Goal: Book appointment/travel/reservation

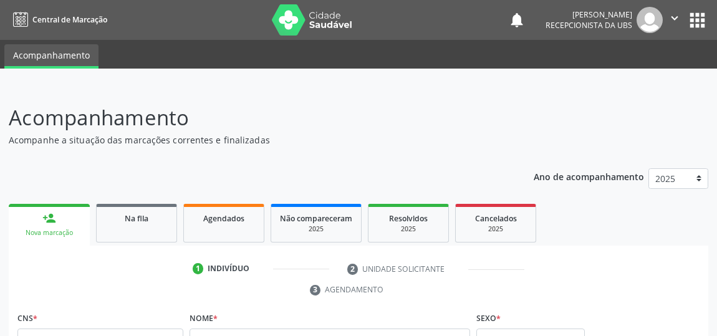
scroll to position [186, 0]
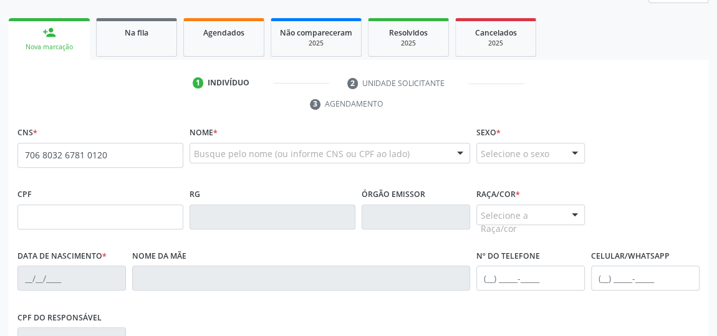
type input "706 8032 6781 0120"
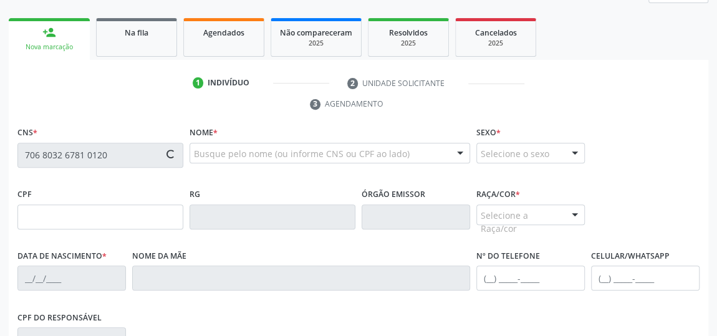
type input "05[DATE]"
type input "[PERSON_NAME]"
type input "[PHONE_NUMBER]"
type input "14"
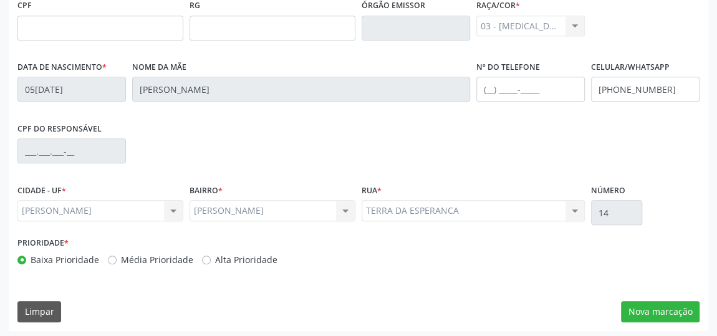
scroll to position [376, 0]
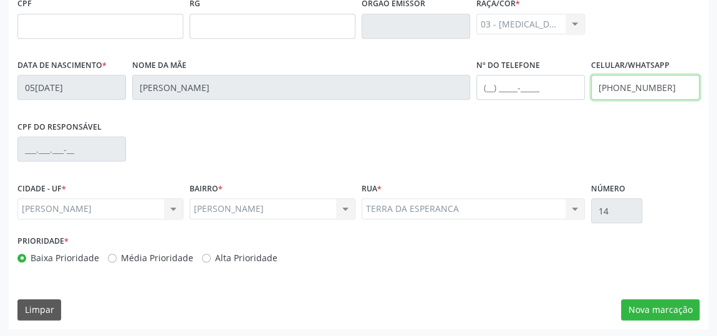
click at [668, 85] on input "[PHONE_NUMBER]" at bounding box center [645, 87] width 108 height 25
type input "[PHONE_NUMBER]"
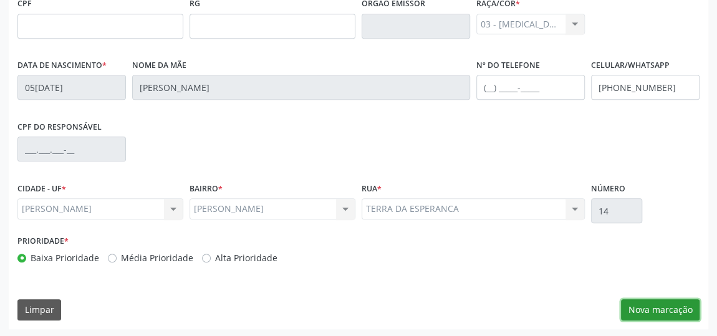
click at [657, 313] on button "Nova marcação" at bounding box center [660, 309] width 79 height 21
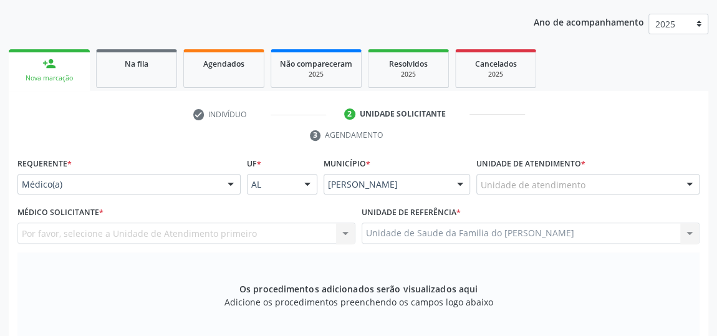
scroll to position [206, 0]
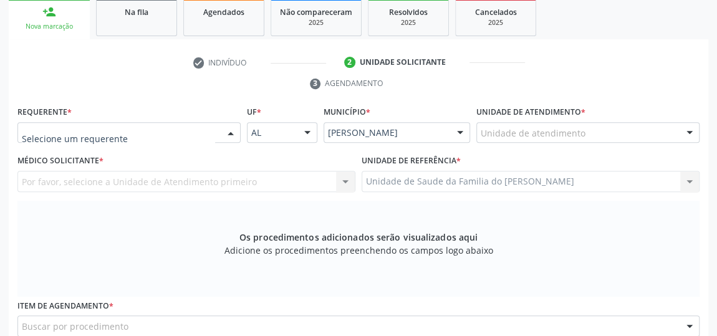
click at [228, 130] on div at bounding box center [230, 133] width 19 height 21
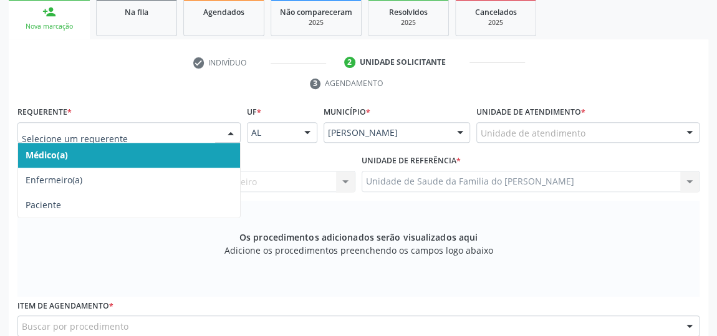
click at [179, 152] on span "Médico(a)" at bounding box center [129, 155] width 222 height 25
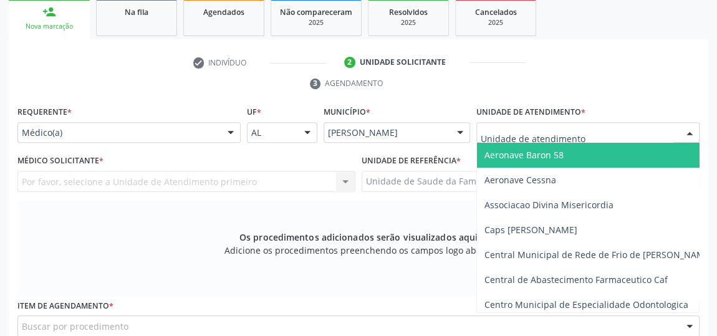
click at [622, 135] on div at bounding box center [587, 132] width 223 height 21
type input "j"
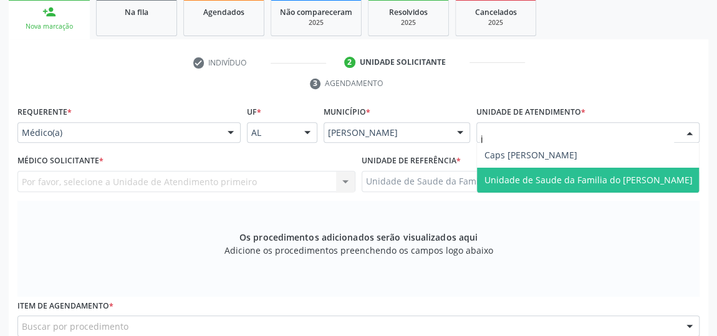
click at [617, 174] on span "Unidade de Saude da Familia do [PERSON_NAME]" at bounding box center [588, 180] width 208 height 12
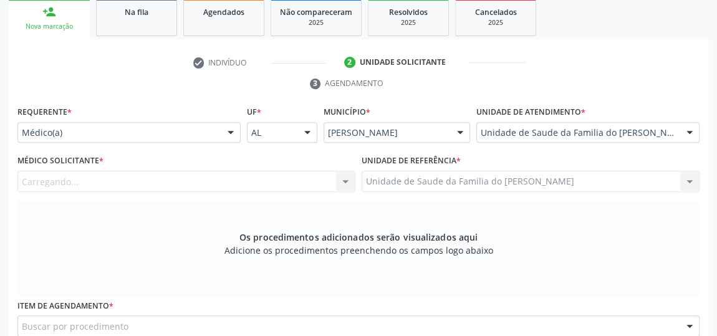
click at [341, 177] on div "Carregando... Nenhum resultado encontrado para: " " Não há nenhuma opção para s…" at bounding box center [186, 181] width 338 height 21
click at [340, 180] on div at bounding box center [345, 181] width 19 height 21
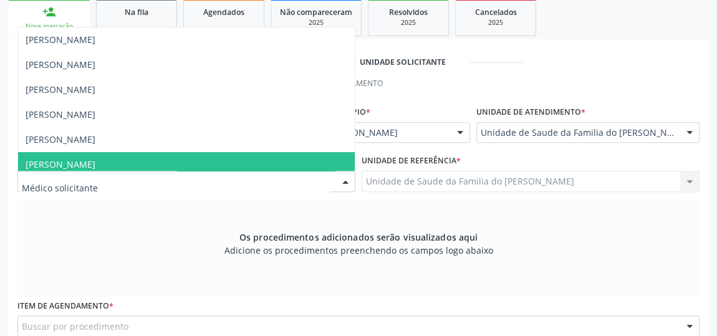
type input "j"
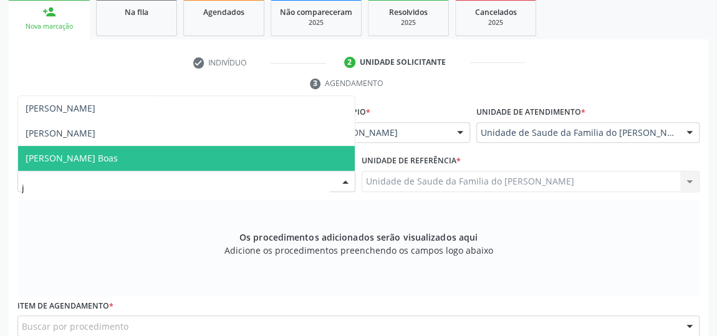
click at [241, 162] on span "[PERSON_NAME] Boas" at bounding box center [186, 158] width 336 height 25
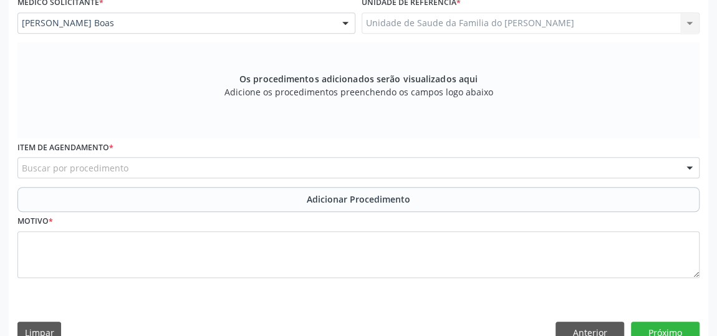
scroll to position [376, 0]
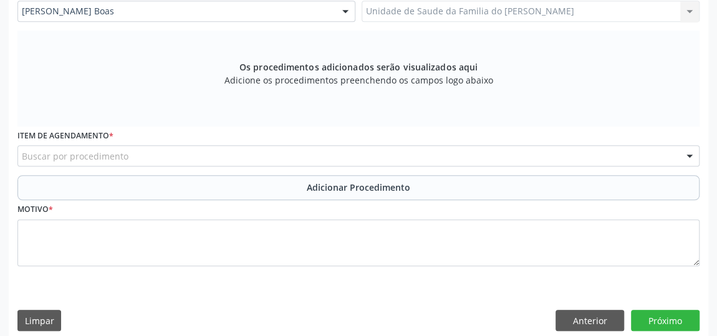
click at [236, 160] on div "Buscar por procedimento" at bounding box center [358, 155] width 682 height 21
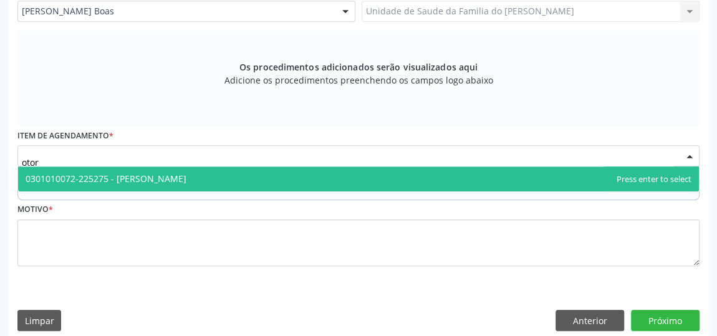
type input "otorr"
click at [186, 178] on span "0301010072-225275 - [PERSON_NAME]" at bounding box center [106, 179] width 161 height 12
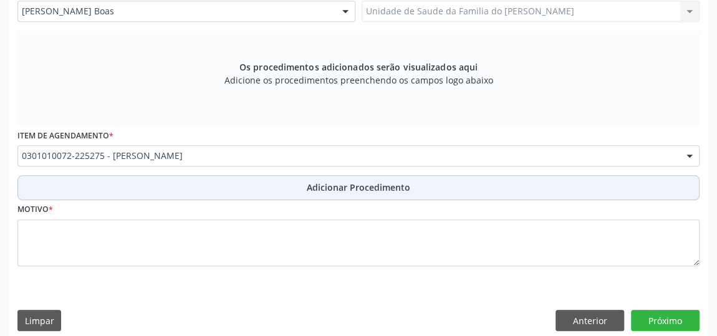
click at [264, 188] on button "Adicionar Procedimento" at bounding box center [358, 187] width 682 height 25
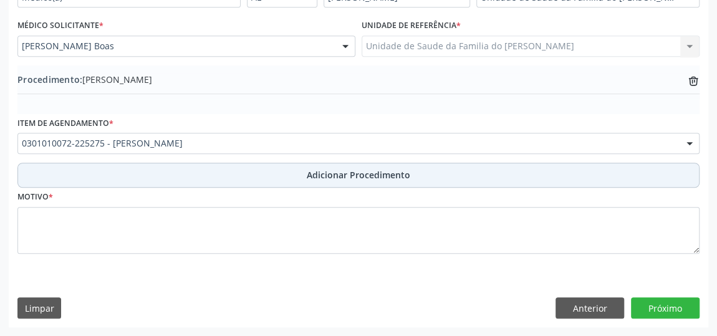
scroll to position [339, 0]
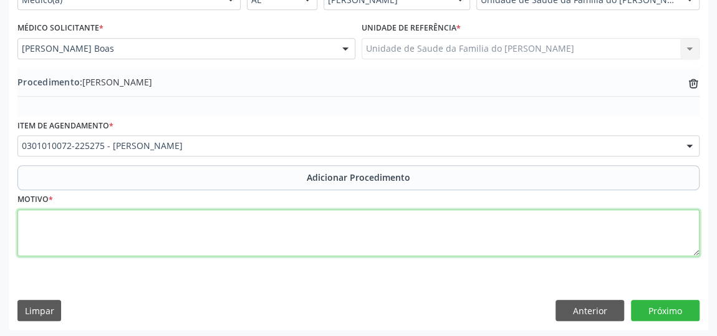
click at [232, 235] on textarea at bounding box center [358, 232] width 682 height 47
click at [29, 217] on textarea "desvio do septo nasal" at bounding box center [358, 232] width 682 height 47
type textarea "Desvio do septo nasal"
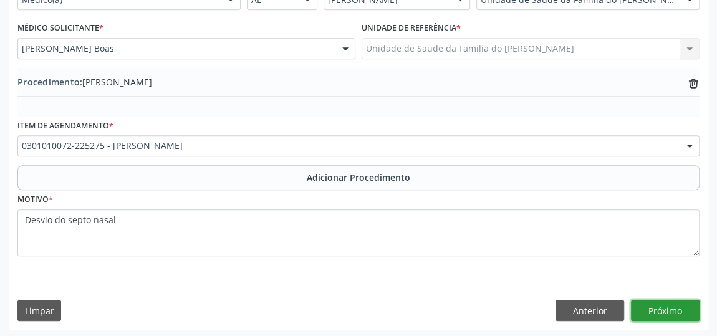
click at [668, 306] on button "Próximo" at bounding box center [665, 310] width 69 height 21
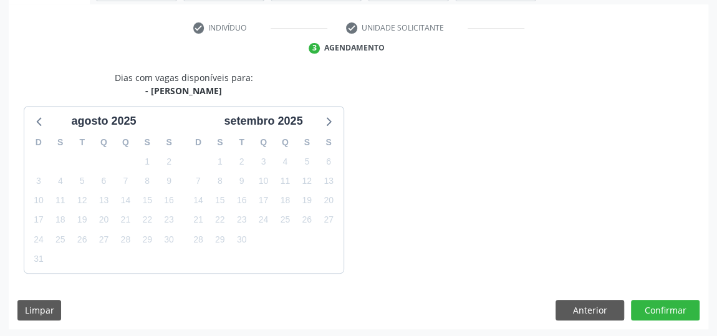
scroll to position [278, 0]
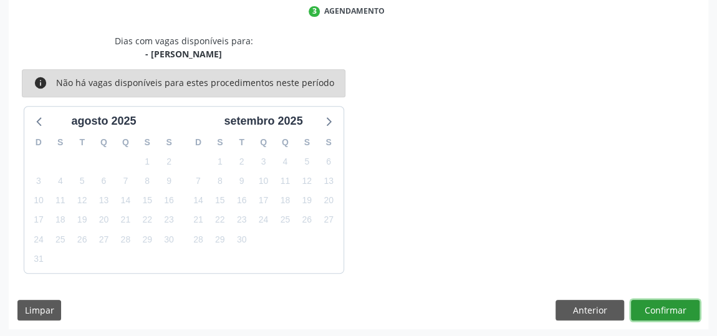
click at [666, 306] on button "Confirmar" at bounding box center [665, 310] width 69 height 21
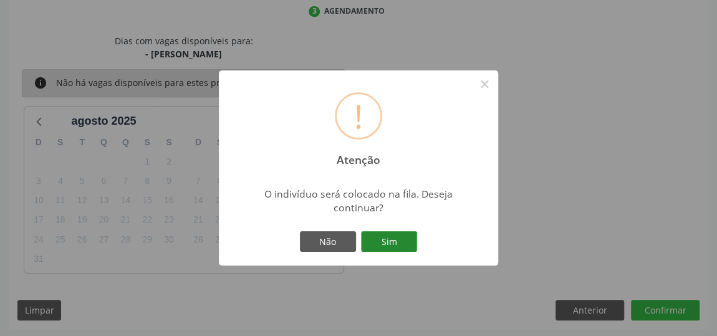
click at [380, 245] on button "Sim" at bounding box center [389, 241] width 56 height 21
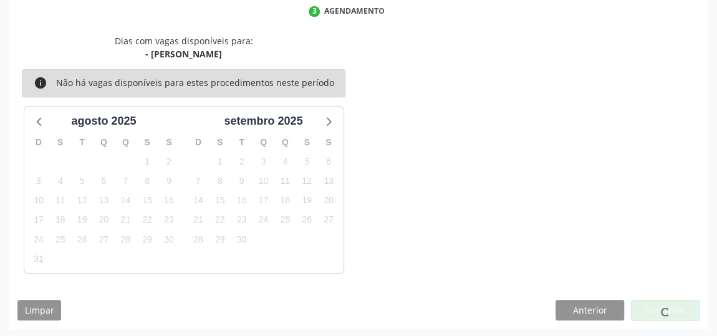
scroll to position [95, 0]
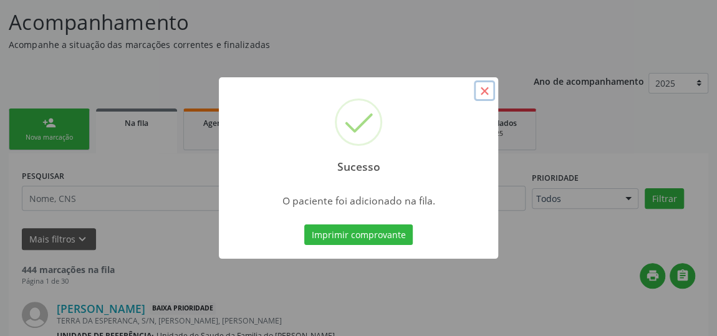
click at [490, 97] on button "×" at bounding box center [484, 90] width 21 height 21
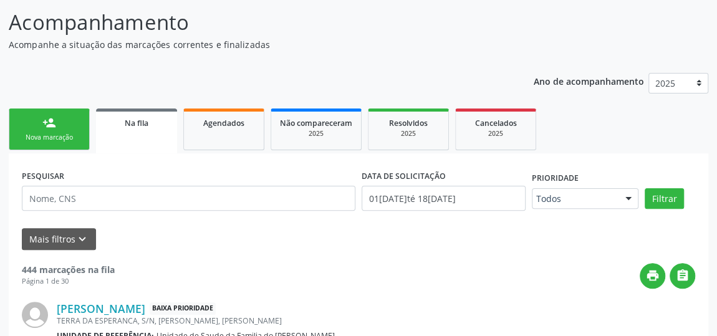
click at [47, 130] on link "person_add Nova marcação" at bounding box center [49, 129] width 81 height 42
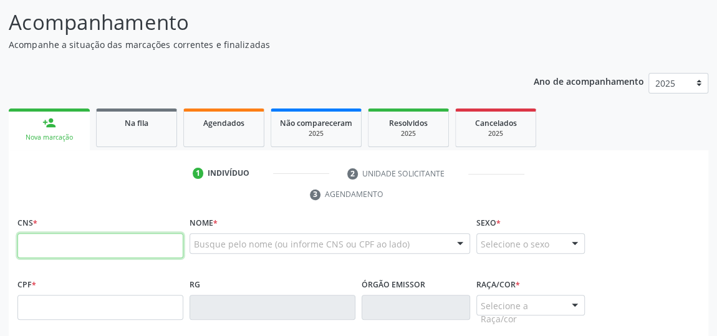
click at [41, 245] on input "text" at bounding box center [100, 245] width 166 height 25
type input "706 8032 6781 0120"
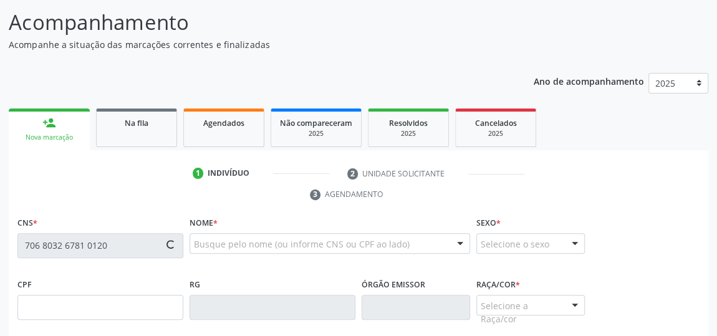
scroll to position [152, 0]
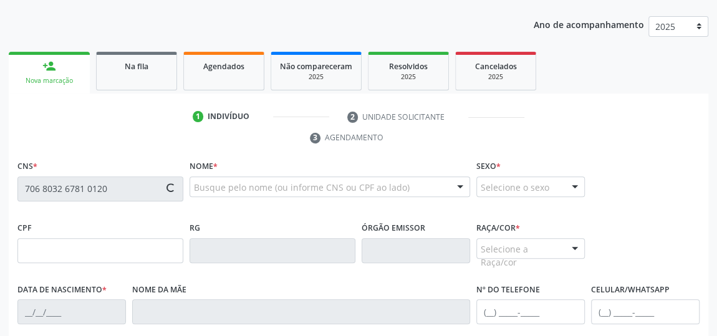
type input "05[DATE]"
type input "[PERSON_NAME]"
type input "[PHONE_NUMBER]"
type input "14"
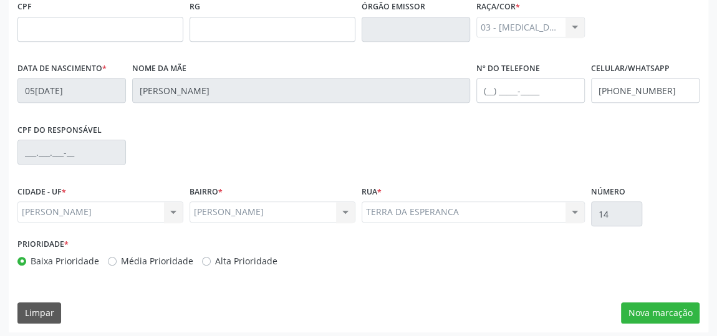
scroll to position [376, 0]
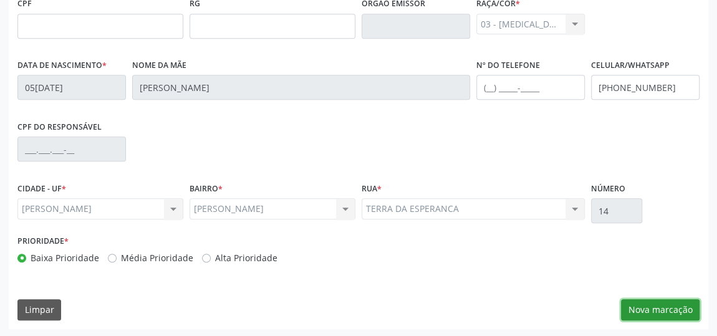
click at [664, 310] on button "Nova marcação" at bounding box center [660, 309] width 79 height 21
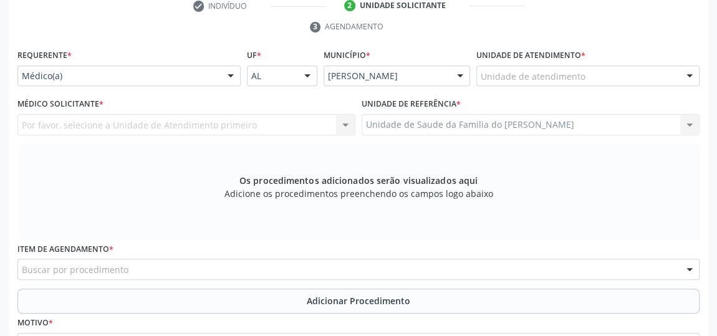
scroll to position [206, 0]
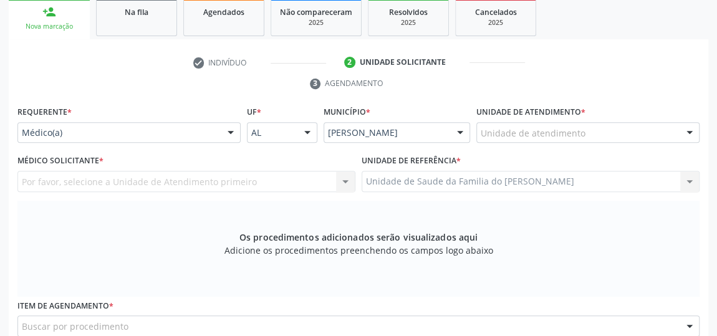
click at [229, 135] on div at bounding box center [230, 133] width 19 height 21
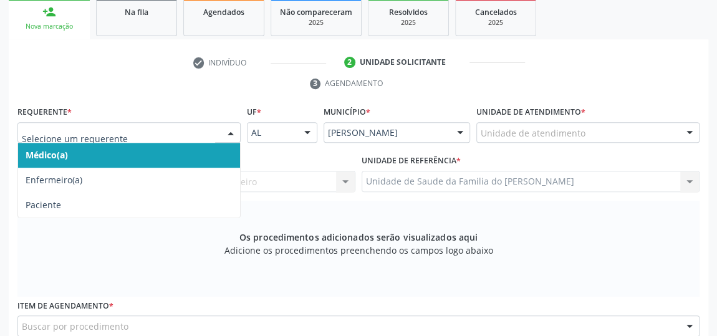
click at [194, 155] on span "Médico(a)" at bounding box center [129, 155] width 222 height 25
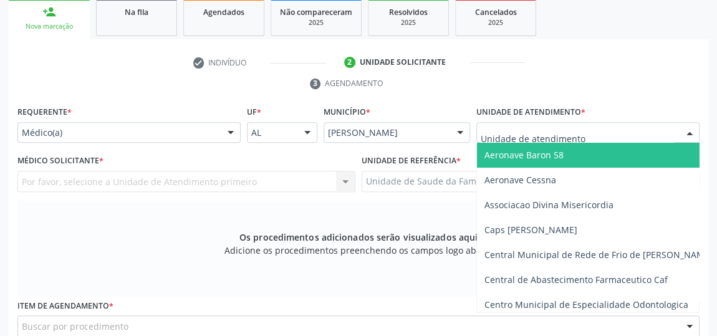
type input "J"
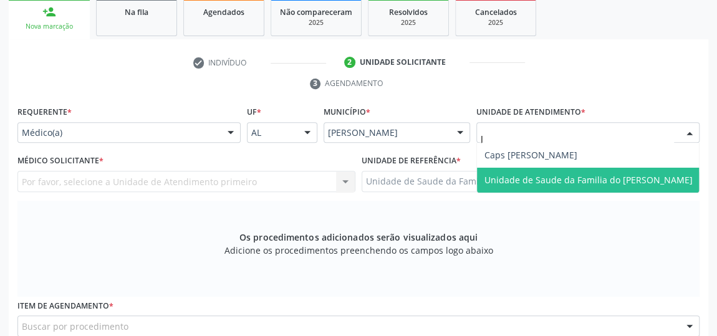
drag, startPoint x: 526, startPoint y: 178, endPoint x: 490, endPoint y: 179, distance: 36.1
click at [527, 175] on span "Unidade de Saude da Familia do [PERSON_NAME]" at bounding box center [588, 180] width 208 height 12
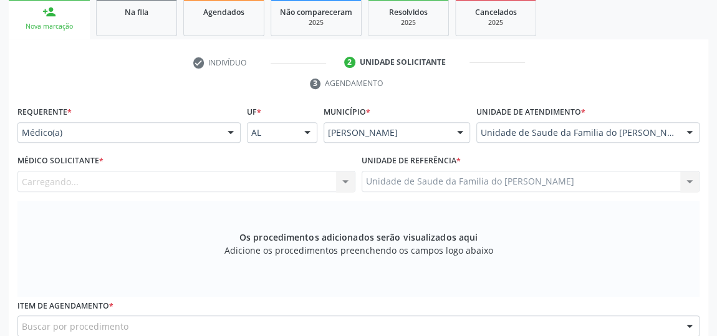
click at [339, 178] on div "Carregando... Nenhum resultado encontrado para: " " Não há nenhuma opção para s…" at bounding box center [186, 181] width 338 height 21
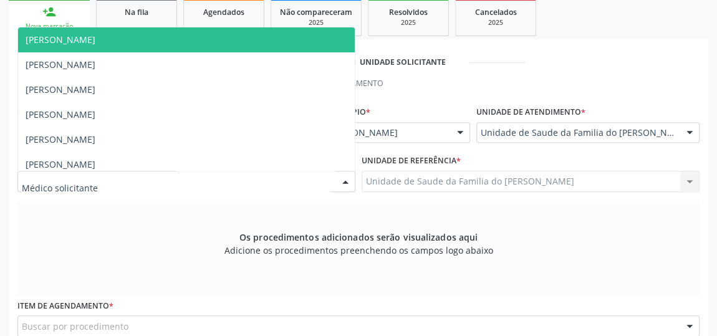
click at [348, 176] on div at bounding box center [345, 181] width 19 height 21
type input "J"
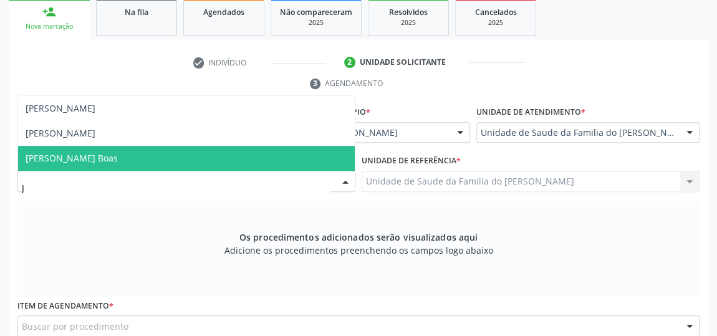
click at [241, 162] on span "[PERSON_NAME] Boas" at bounding box center [186, 158] width 336 height 25
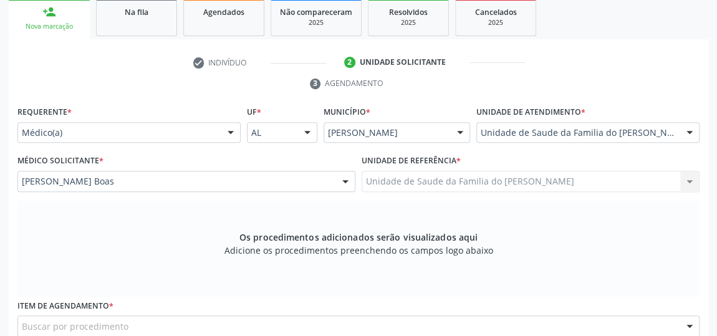
scroll to position [320, 0]
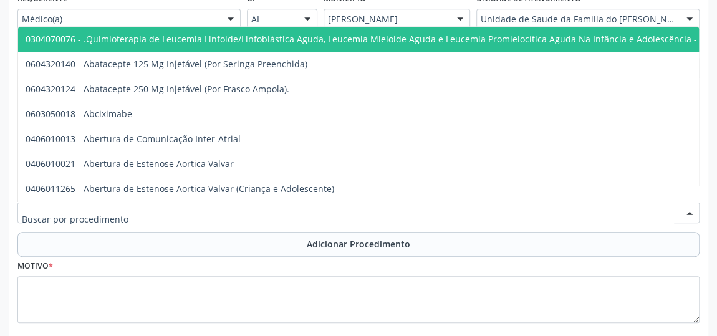
click at [236, 210] on div at bounding box center [358, 212] width 682 height 21
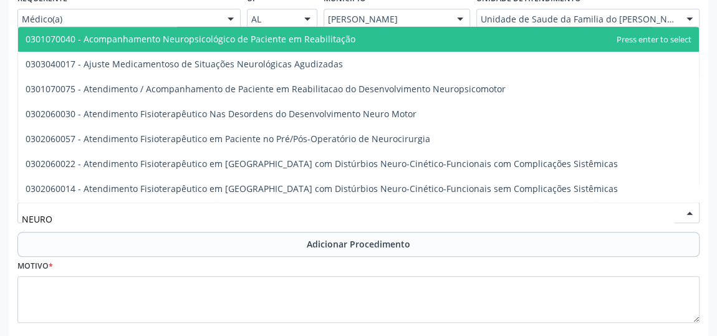
type input "NEUROL"
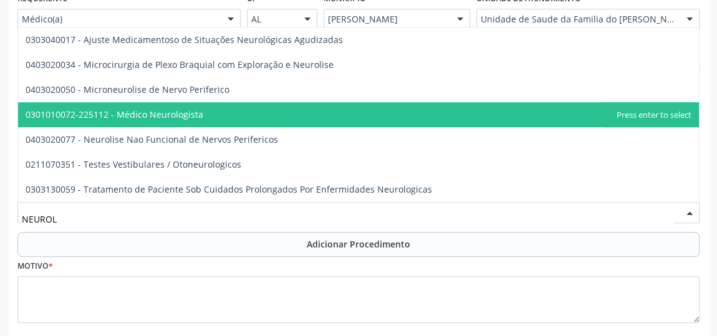
click at [229, 111] on span "0301010072-225112 - Médico Neurologista" at bounding box center [358, 114] width 680 height 25
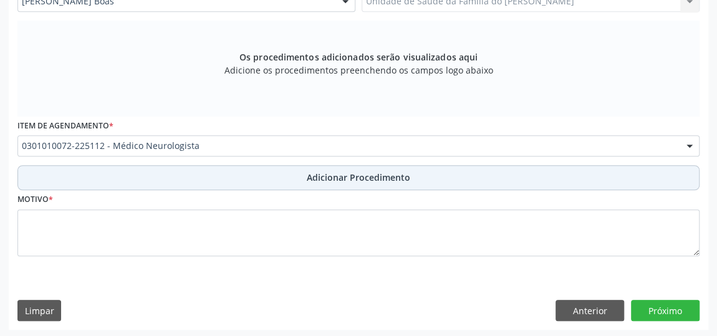
click at [250, 179] on button "Adicionar Procedimento" at bounding box center [358, 177] width 682 height 25
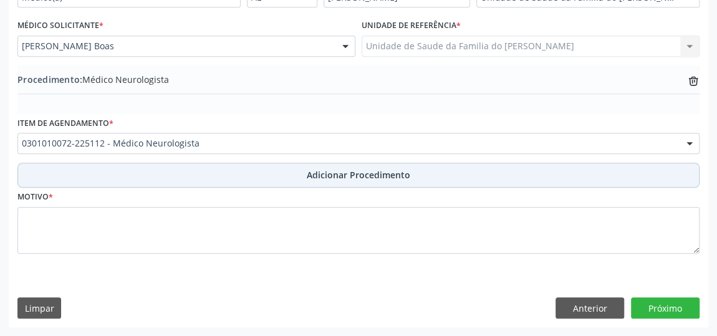
scroll to position [339, 0]
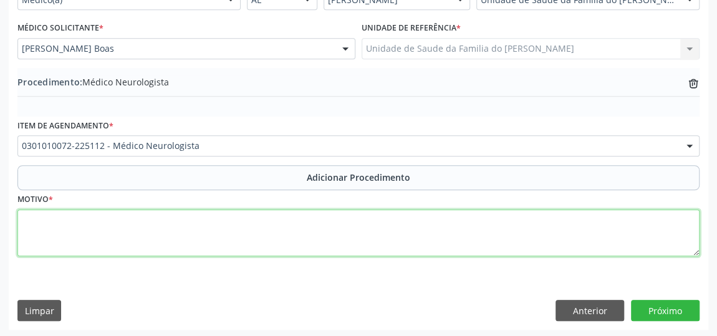
click at [232, 221] on textarea at bounding box center [358, 232] width 682 height 47
click at [70, 221] on textarea "HIPERATIVIDADE" at bounding box center [358, 232] width 682 height 47
drag, startPoint x: 70, startPoint y: 221, endPoint x: 400, endPoint y: 242, distance: 330.9
click at [400, 242] on textarea "HIPERATIVIDADE" at bounding box center [358, 232] width 682 height 47
type textarea "HIPERATIVIDADE"
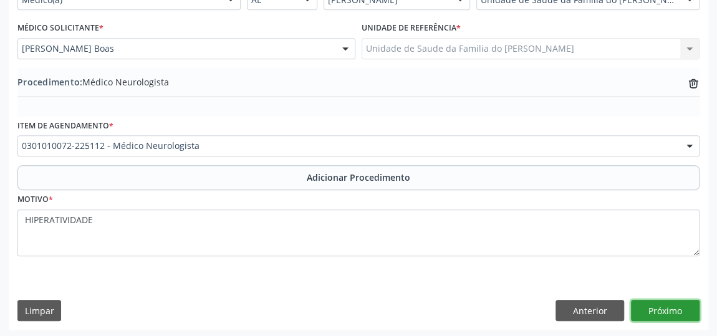
click at [670, 311] on button "Próximo" at bounding box center [665, 310] width 69 height 21
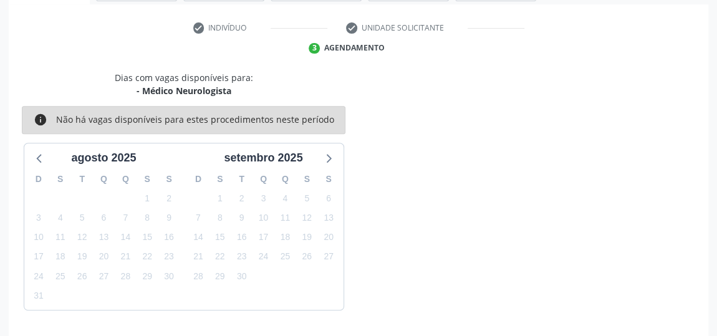
scroll to position [278, 0]
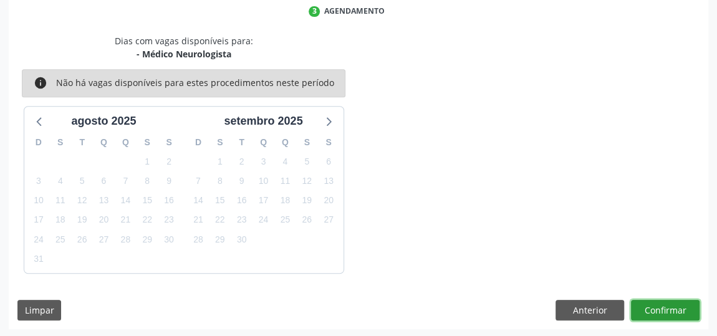
click at [670, 311] on button "Confirmar" at bounding box center [665, 310] width 69 height 21
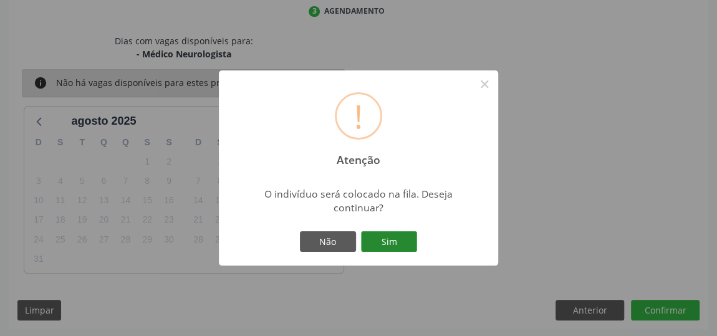
click at [394, 251] on button "Sim" at bounding box center [389, 241] width 56 height 21
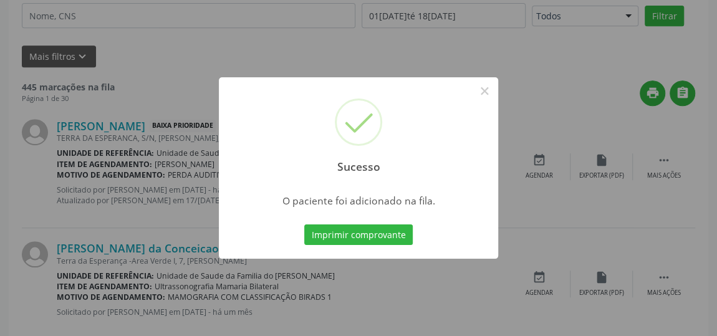
scroll to position [95, 0]
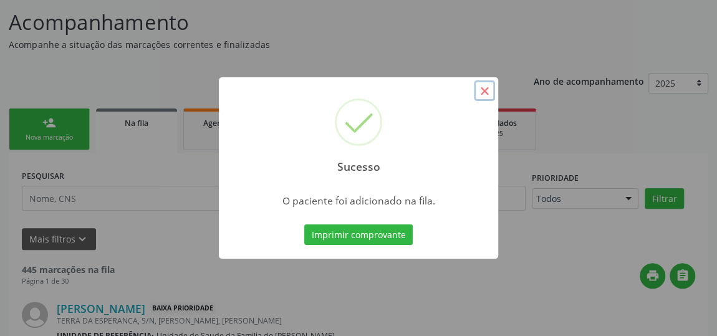
click at [489, 89] on button "×" at bounding box center [484, 90] width 21 height 21
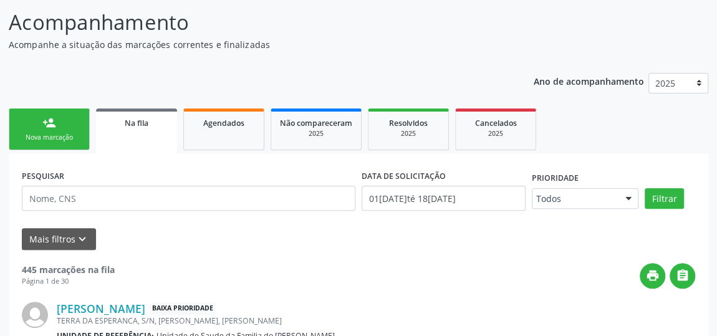
click at [64, 128] on link "person_add Nova marcação" at bounding box center [49, 129] width 81 height 42
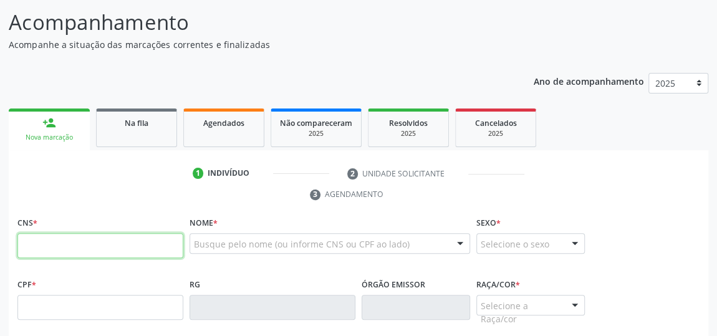
click at [70, 251] on input "text" at bounding box center [100, 245] width 166 height 25
type input "706 8032 6781 0120"
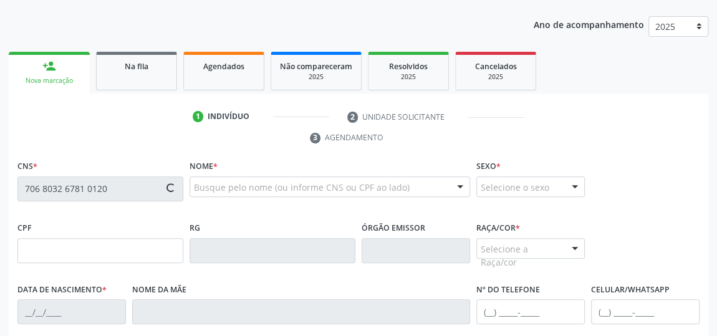
type input "05[DATE]"
type input "[PERSON_NAME]"
type input "[PHONE_NUMBER]"
type input "14"
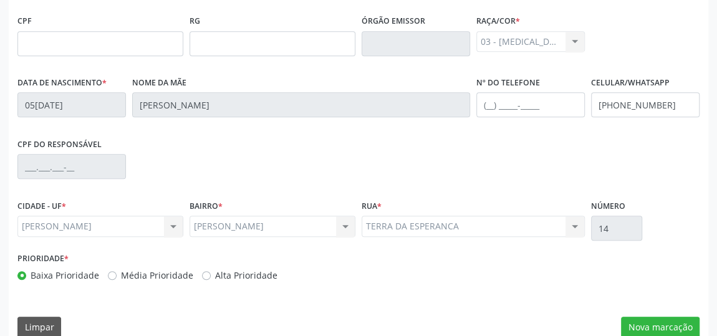
scroll to position [376, 0]
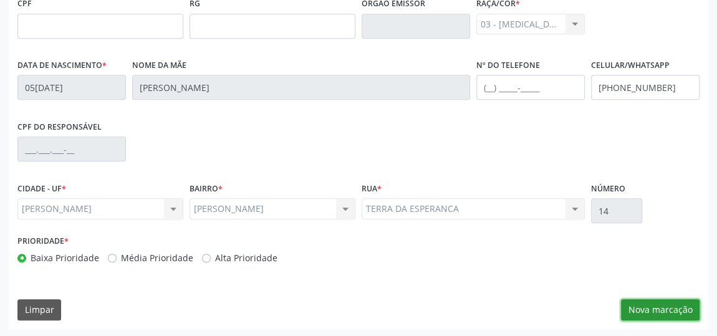
click at [647, 308] on button "Nova marcação" at bounding box center [660, 309] width 79 height 21
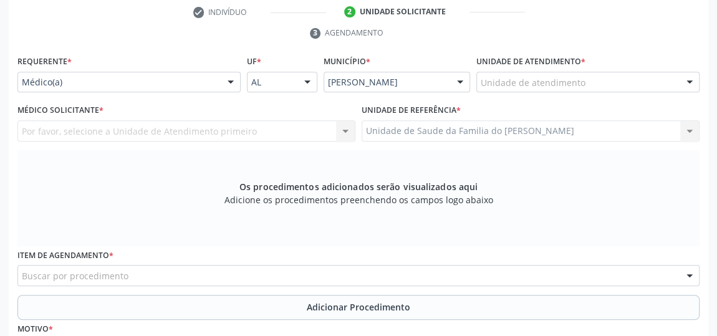
scroll to position [320, 0]
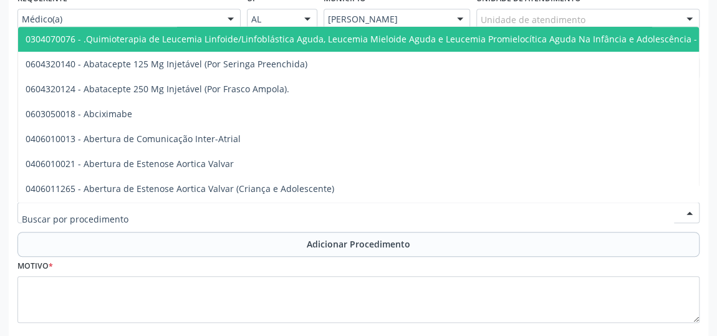
click at [285, 209] on div at bounding box center [358, 212] width 682 height 21
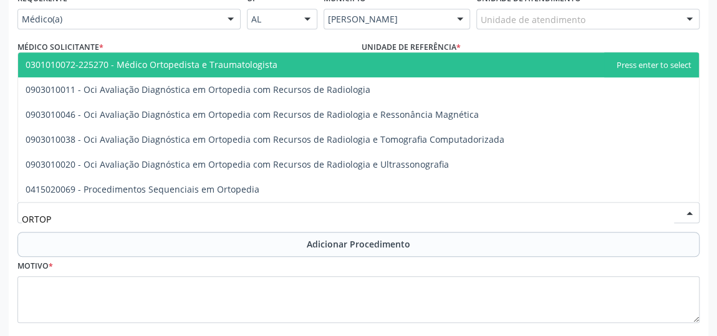
type input "ORTOPE"
click at [207, 59] on span "0301010072-225270 - Médico Ortopedista e Traumatologista" at bounding box center [152, 65] width 252 height 12
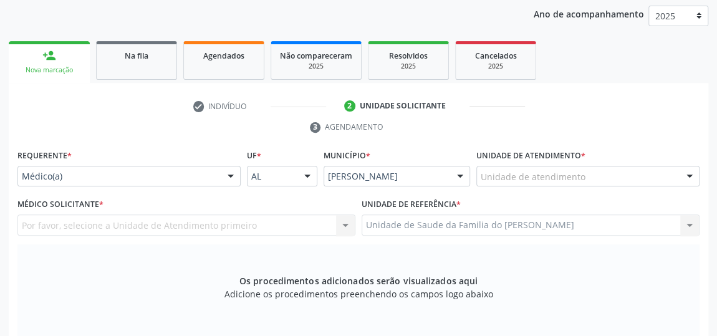
scroll to position [150, 0]
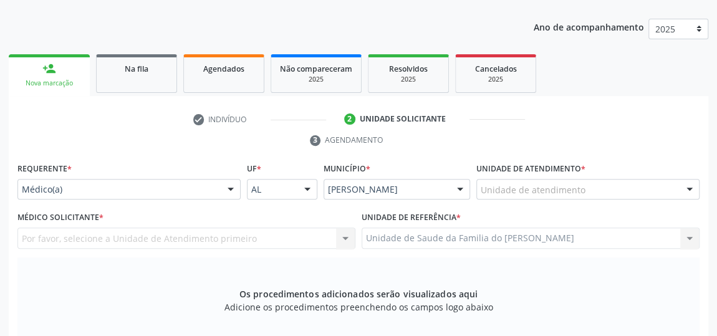
click at [227, 186] on div at bounding box center [230, 189] width 19 height 21
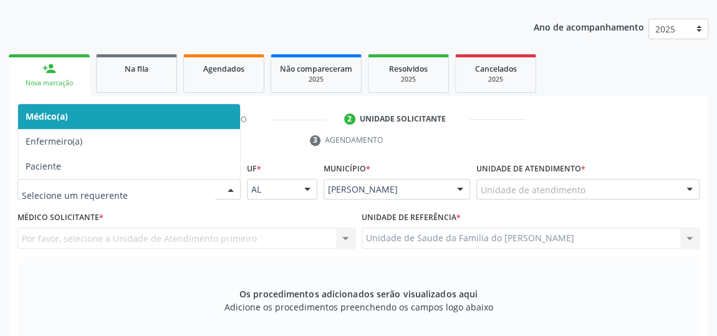
click at [168, 107] on span "Médico(a)" at bounding box center [129, 116] width 222 height 25
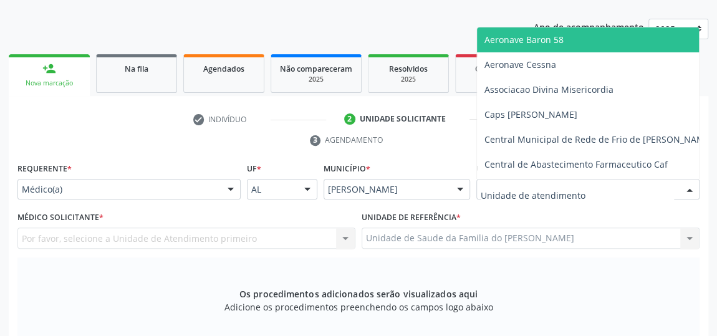
type input "J"
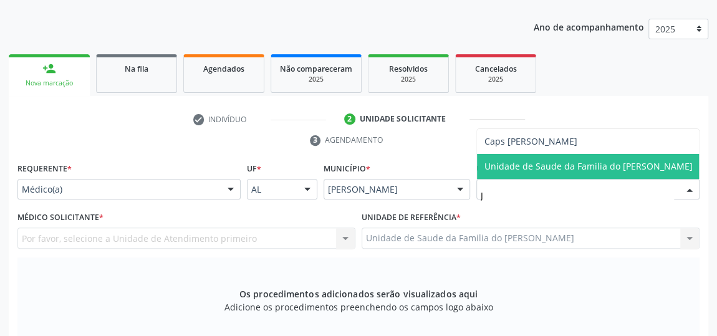
click at [595, 174] on span "Unidade de Saude da Familia do [PERSON_NAME]" at bounding box center [588, 166] width 223 height 25
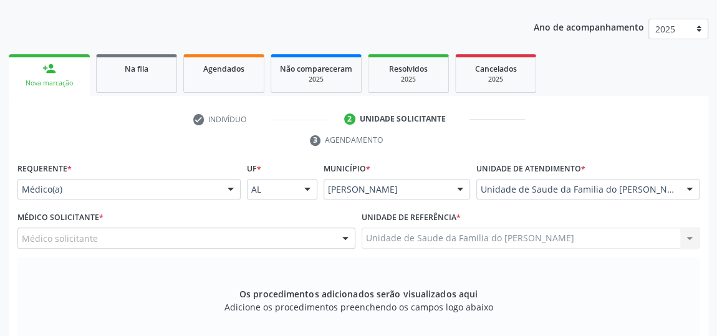
scroll to position [263, 0]
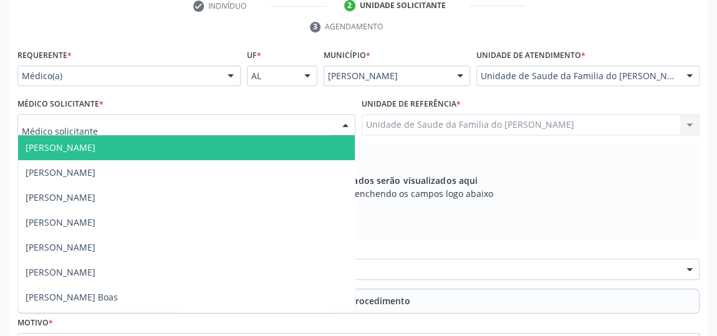
click at [339, 117] on div at bounding box center [345, 125] width 19 height 21
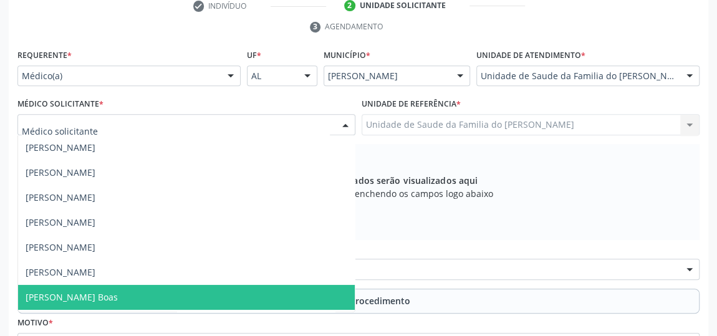
click at [209, 287] on span "[PERSON_NAME] Boas" at bounding box center [186, 297] width 336 height 25
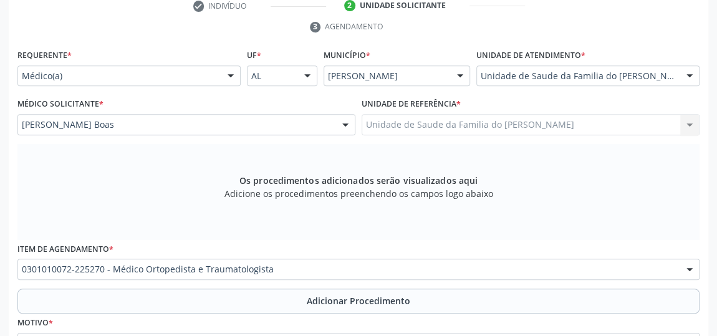
scroll to position [386, 0]
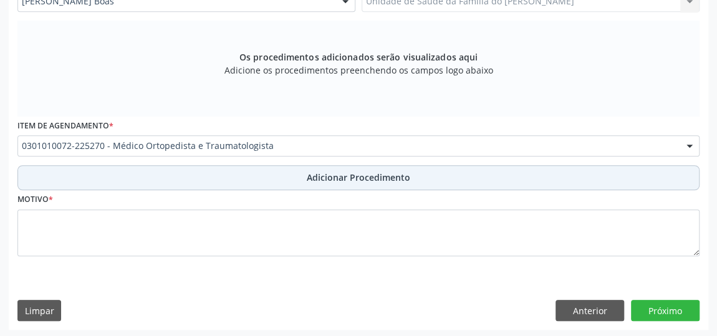
click at [363, 175] on span "Adicionar Procedimento" at bounding box center [358, 177] width 103 height 13
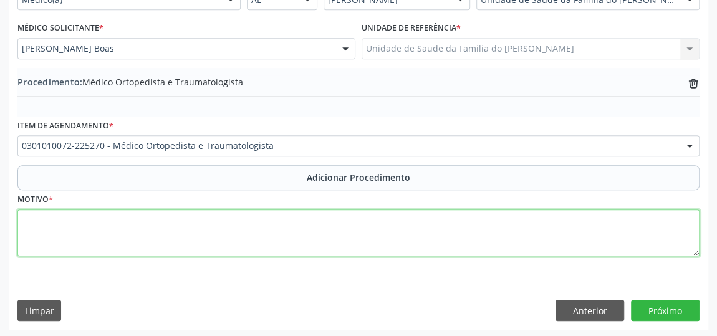
click at [308, 222] on textarea at bounding box center [358, 232] width 682 height 47
type textarea "D"
type textarea "RETORNO"
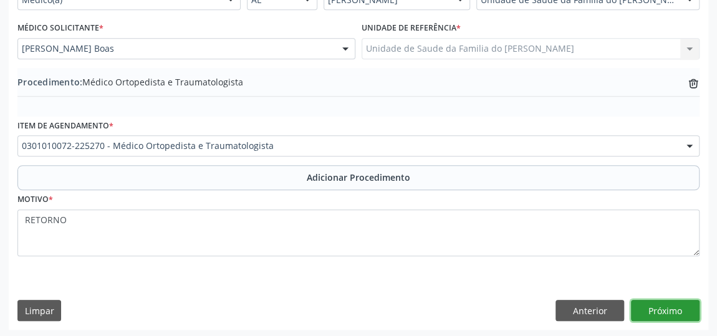
click at [679, 305] on button "Próximo" at bounding box center [665, 310] width 69 height 21
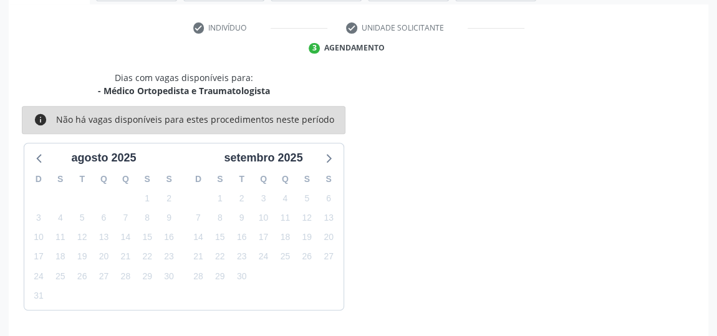
scroll to position [278, 0]
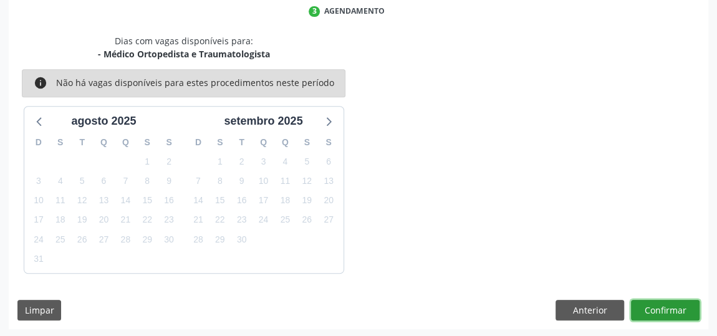
click at [679, 305] on button "Confirmar" at bounding box center [665, 310] width 69 height 21
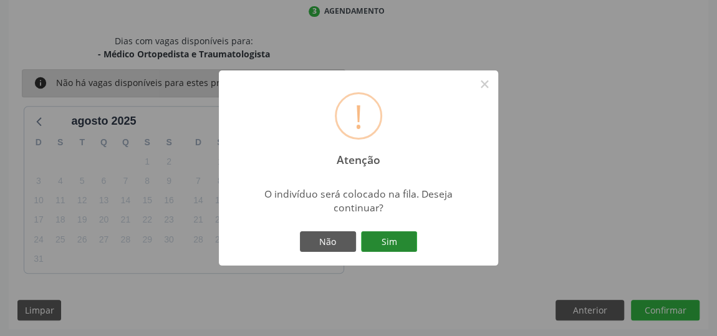
click at [393, 240] on button "Sim" at bounding box center [389, 241] width 56 height 21
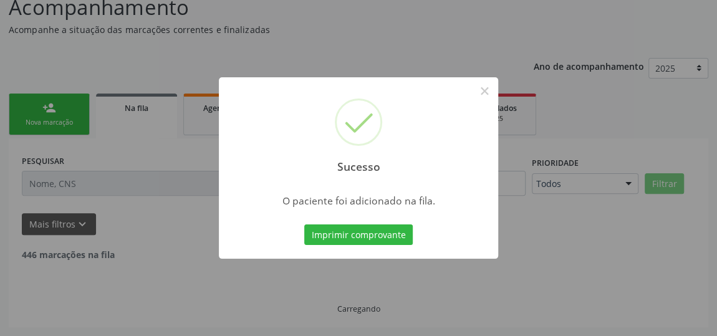
scroll to position [95, 0]
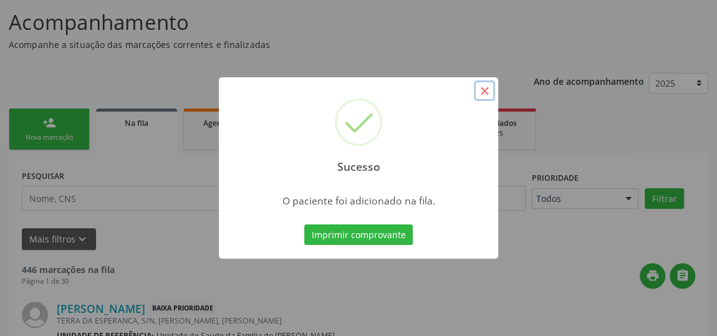
click at [489, 90] on button "×" at bounding box center [484, 90] width 21 height 21
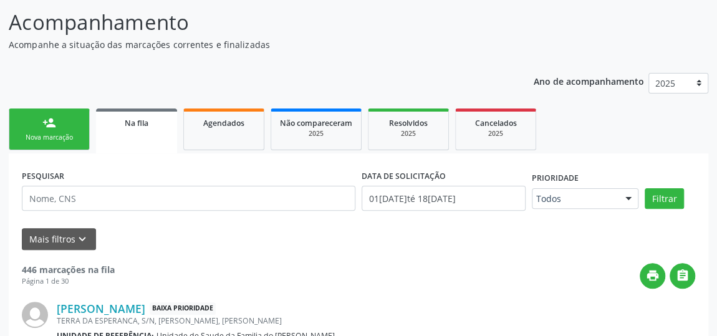
click at [60, 126] on link "person_add Nova marcação" at bounding box center [49, 129] width 81 height 42
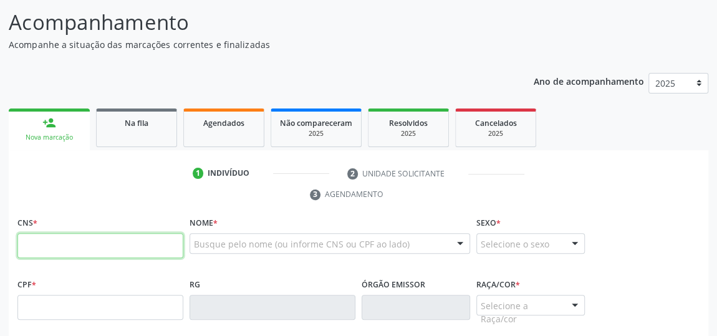
click at [136, 253] on input "text" at bounding box center [100, 245] width 166 height 25
type input "700 9019 4118 0597"
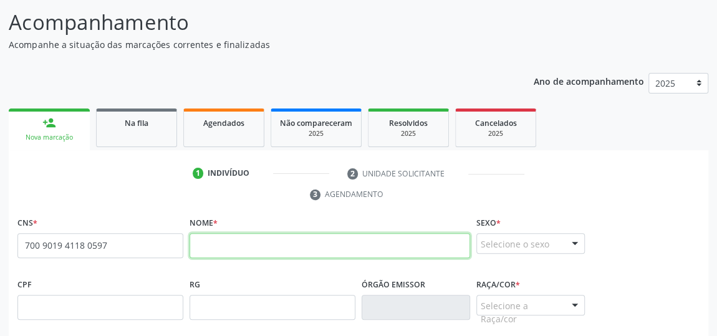
click at [220, 247] on input "text" at bounding box center [329, 245] width 280 height 25
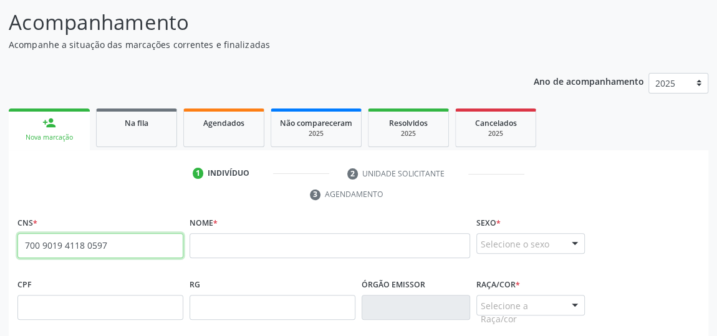
click at [101, 245] on input "700 9019 4118 0597" at bounding box center [100, 245] width 166 height 25
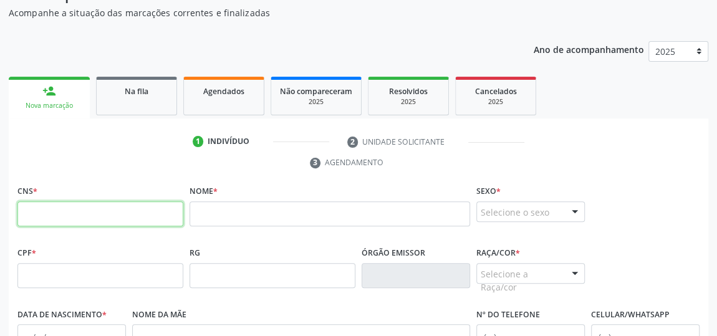
scroll to position [152, 0]
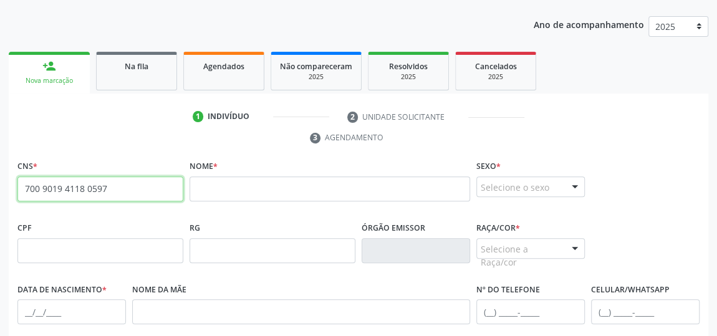
type input "700 9019 4118 0597"
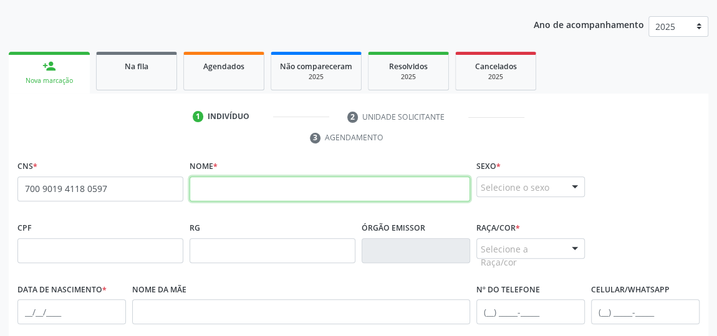
paste input "[PERSON_NAME]"
type input "[PERSON_NAME]"
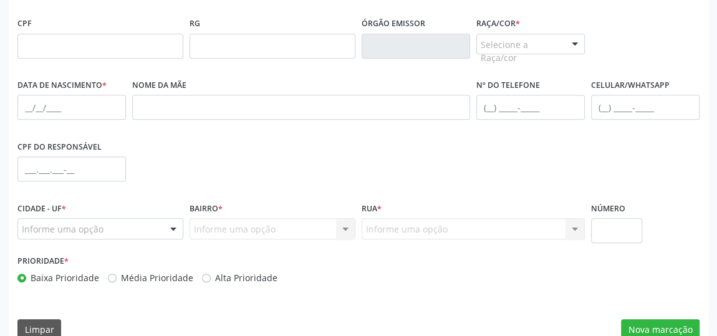
scroll to position [376, 0]
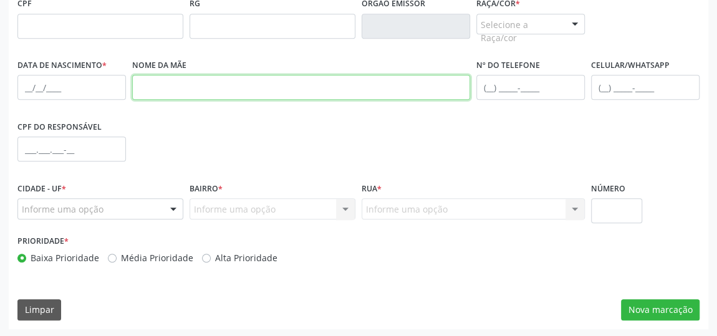
paste input "[DEMOGRAPHIC_DATA][PERSON_NAME]"
type input "[DEMOGRAPHIC_DATA][PERSON_NAME]"
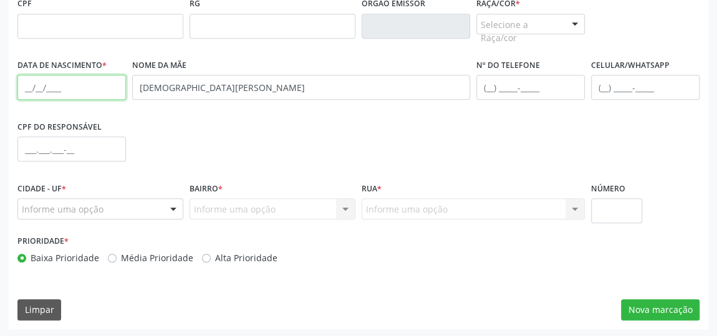
paste input "28/[DATE]"
type input "28/[DATE]"
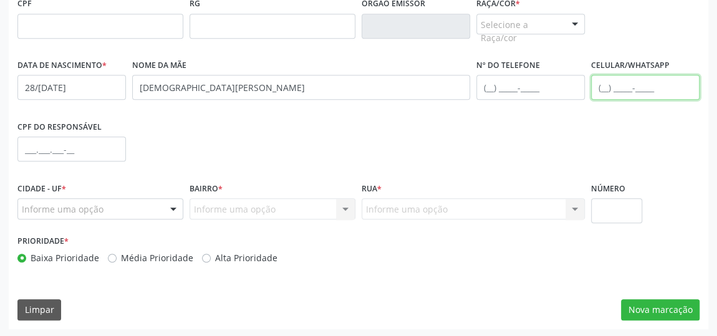
click at [603, 87] on input "text" at bounding box center [645, 87] width 108 height 25
type input "[PHONE_NUMBER]"
click at [173, 211] on div at bounding box center [173, 209] width 19 height 21
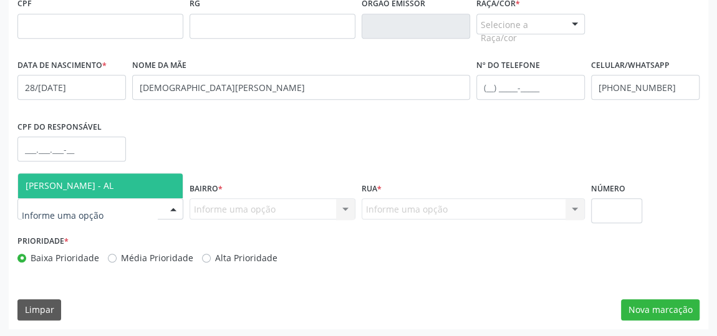
click at [150, 183] on span "[PERSON_NAME] - AL" at bounding box center [100, 185] width 165 height 25
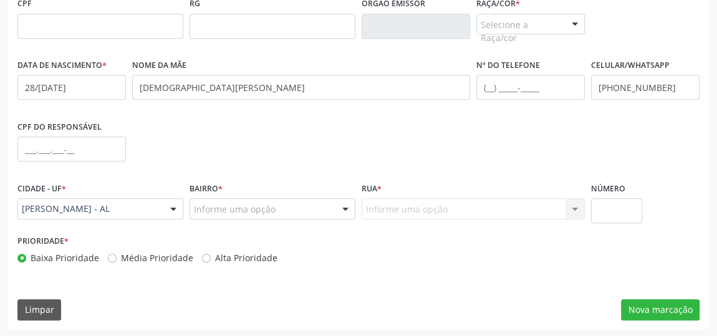
click at [340, 210] on div at bounding box center [345, 209] width 19 height 21
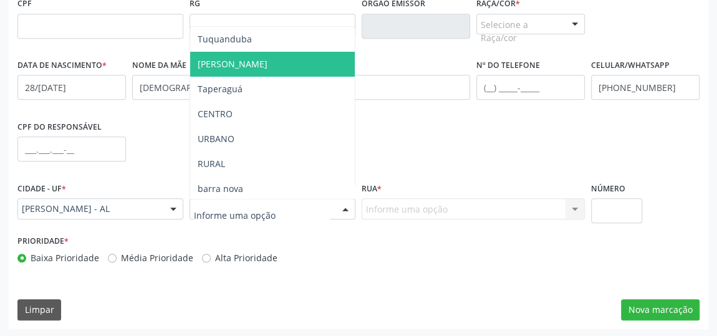
click at [291, 62] on span "[PERSON_NAME]" at bounding box center [272, 64] width 165 height 25
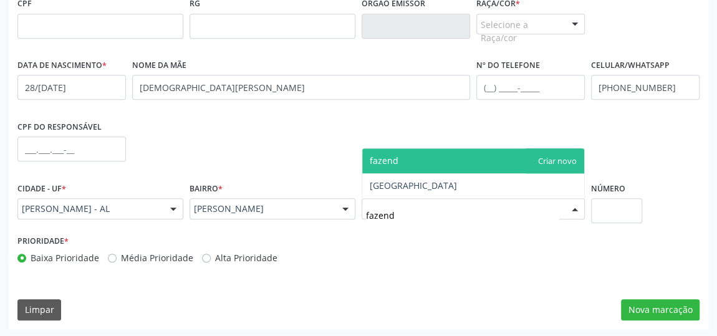
type input "fazenda"
click at [436, 164] on span "fazenda" at bounding box center [473, 160] width 222 height 25
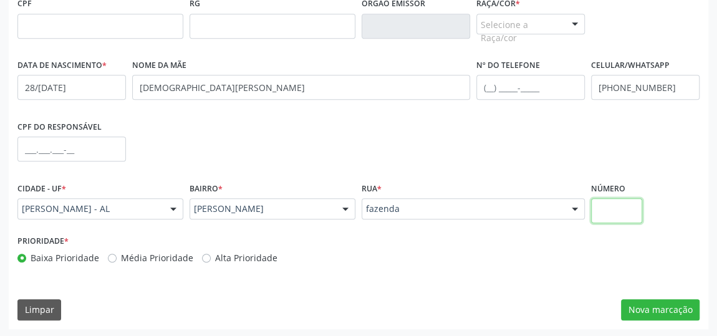
click at [627, 214] on input "text" at bounding box center [616, 210] width 51 height 25
type input "s/n"
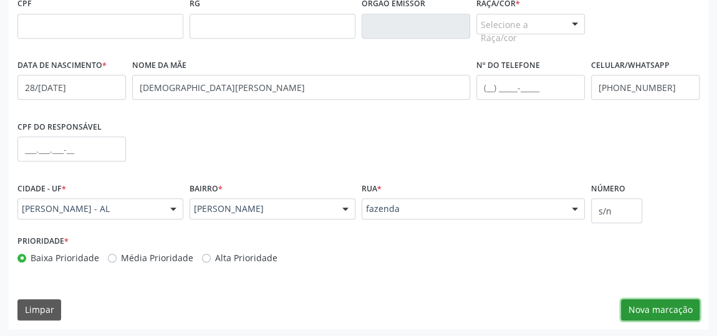
click at [660, 310] on button "Nova marcação" at bounding box center [660, 309] width 79 height 21
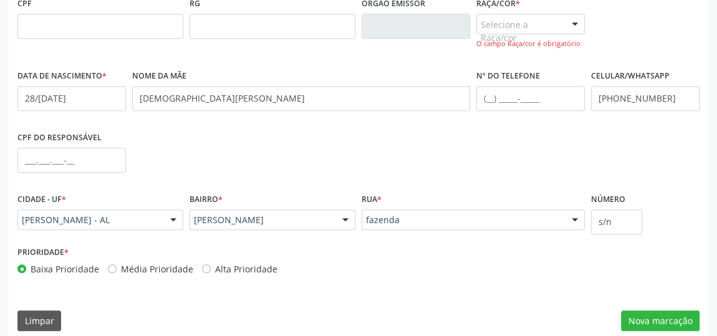
click at [572, 14] on div at bounding box center [574, 24] width 19 height 21
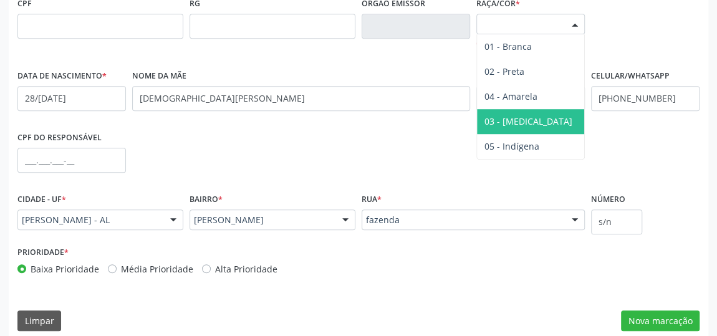
click at [517, 122] on span "03 - [MEDICAL_DATA]" at bounding box center [528, 121] width 88 height 12
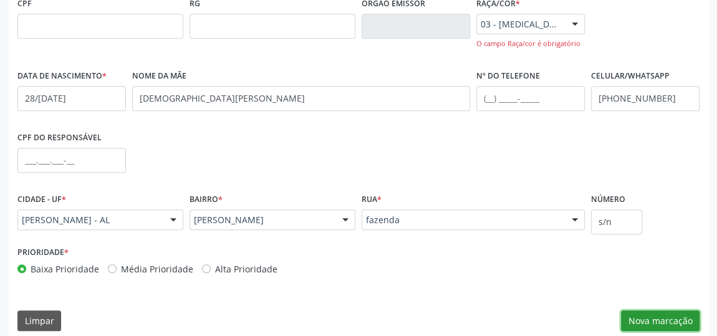
click at [654, 326] on button "Nova marcação" at bounding box center [660, 320] width 79 height 21
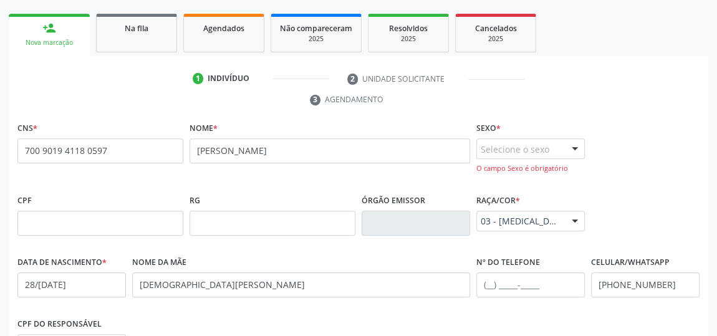
scroll to position [160, 0]
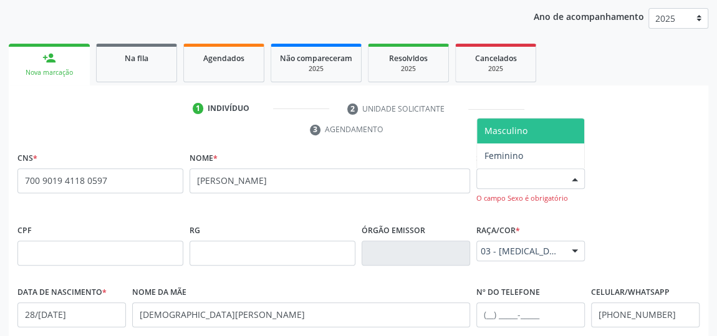
click at [561, 181] on div "Selecione o sexo" at bounding box center [530, 178] width 108 height 21
click at [550, 131] on span "Masculino" at bounding box center [530, 130] width 107 height 25
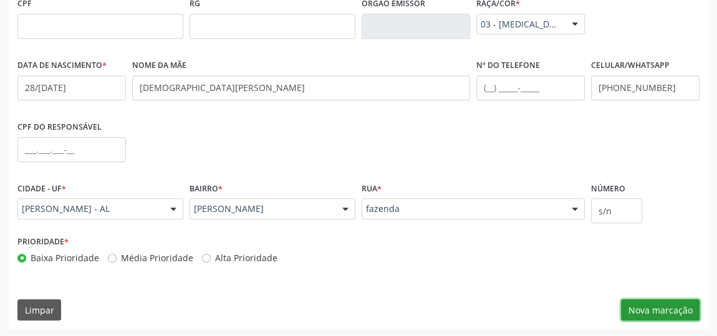
click at [652, 311] on button "Nova marcação" at bounding box center [660, 309] width 79 height 21
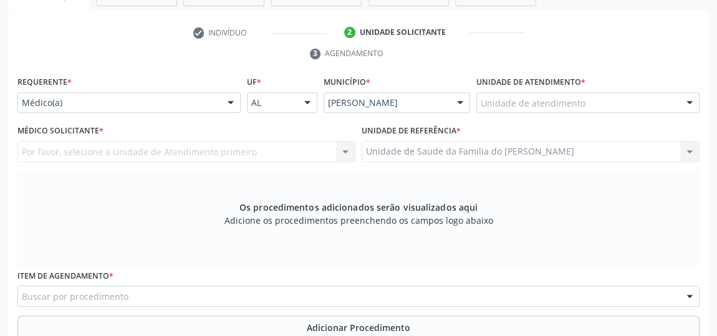
scroll to position [216, 0]
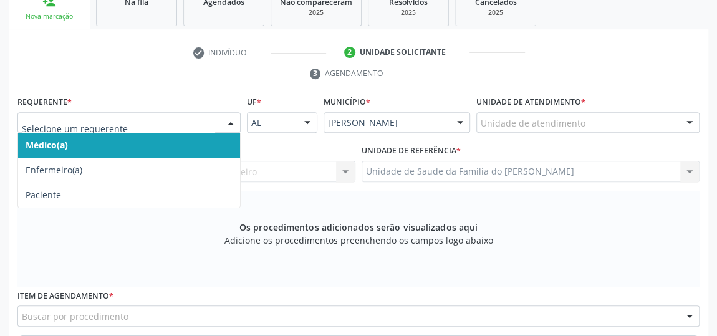
click at [234, 120] on div at bounding box center [230, 123] width 19 height 21
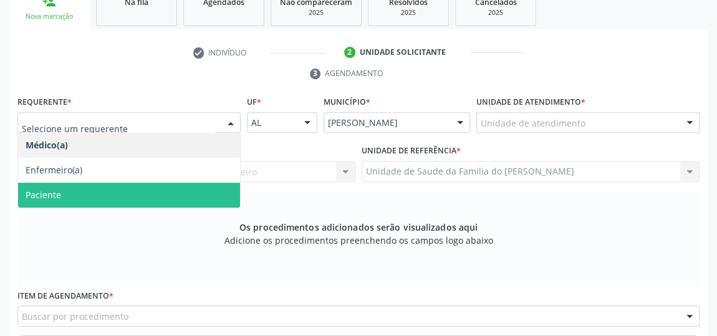
click at [160, 191] on span "Paciente" at bounding box center [129, 195] width 222 height 25
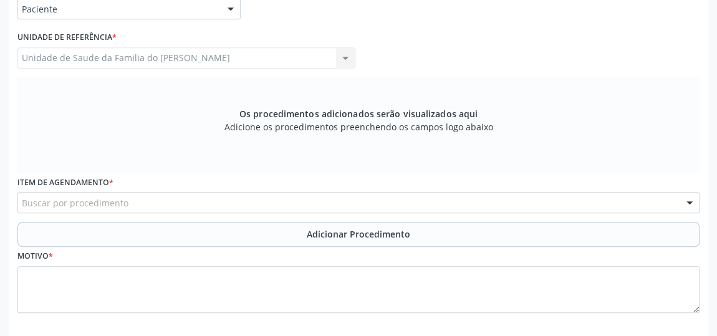
scroll to position [330, 0]
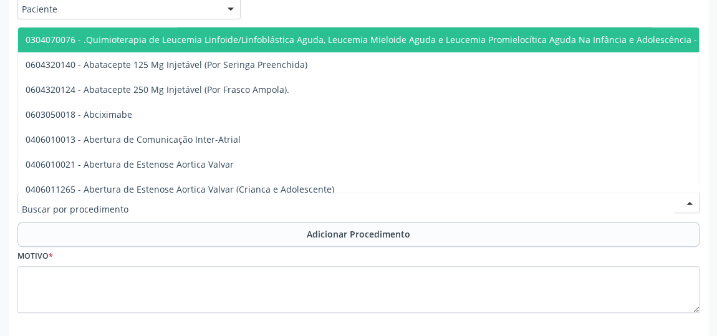
click at [143, 201] on div at bounding box center [358, 202] width 682 height 21
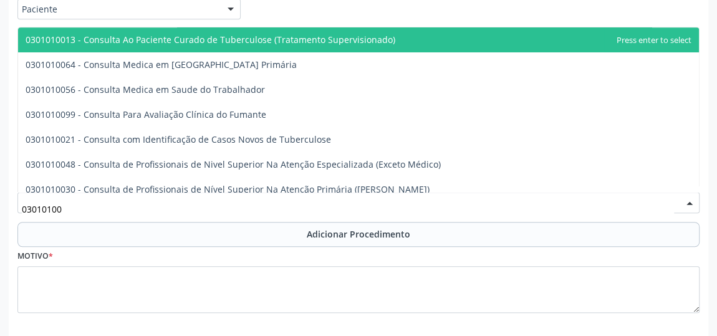
type input "030101004"
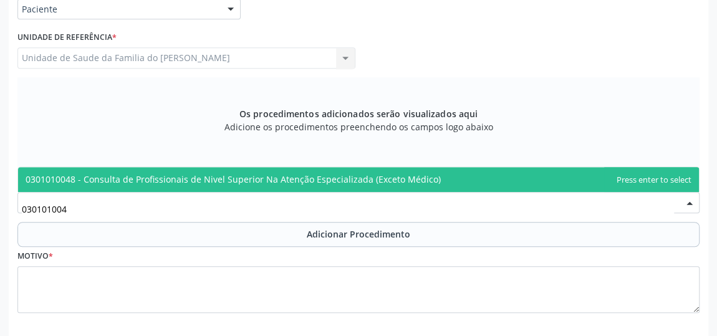
click at [169, 178] on span "0301010048 - Consulta de Profissionais de Nivel Superior Na Atenção Especializa…" at bounding box center [233, 179] width 415 height 12
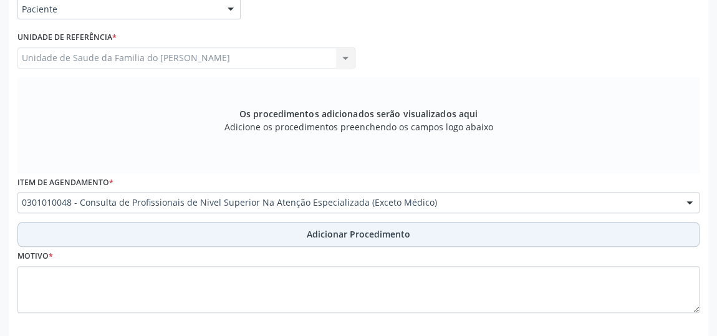
click at [168, 226] on button "Adicionar Procedimento" at bounding box center [358, 234] width 682 height 25
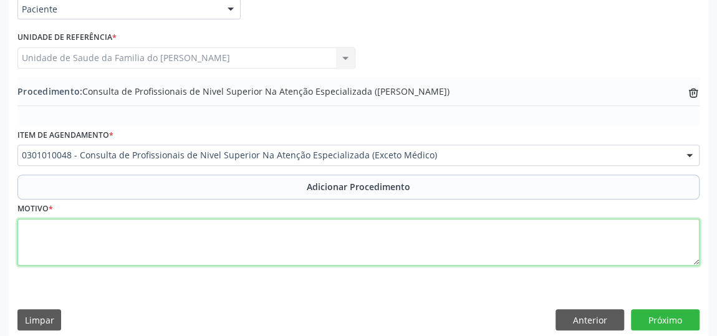
click at [134, 241] on textarea at bounding box center [358, 242] width 682 height 47
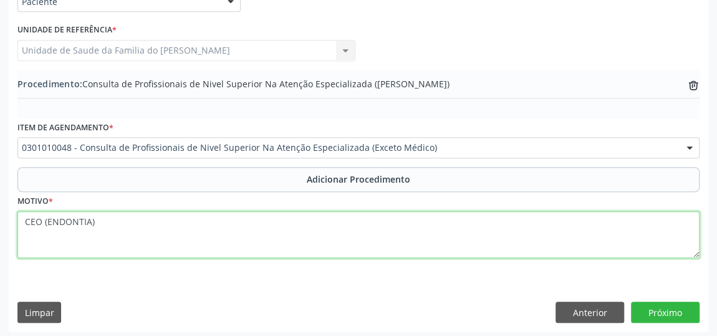
scroll to position [339, 0]
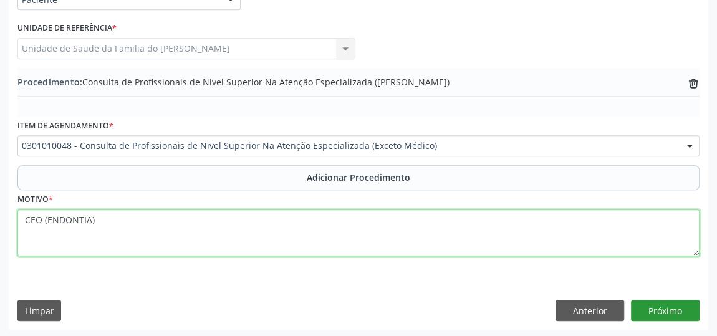
type textarea "CEO (ENDONTIA)"
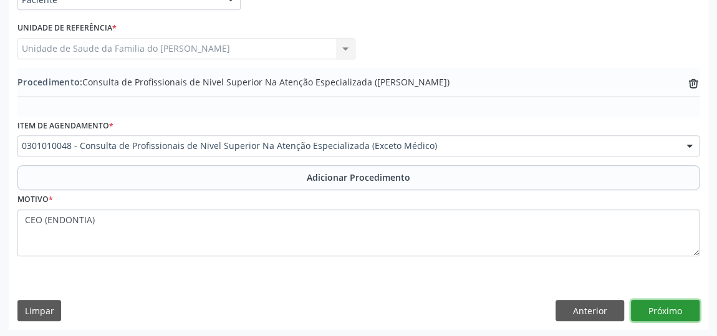
click at [681, 315] on button "Próximo" at bounding box center [665, 310] width 69 height 21
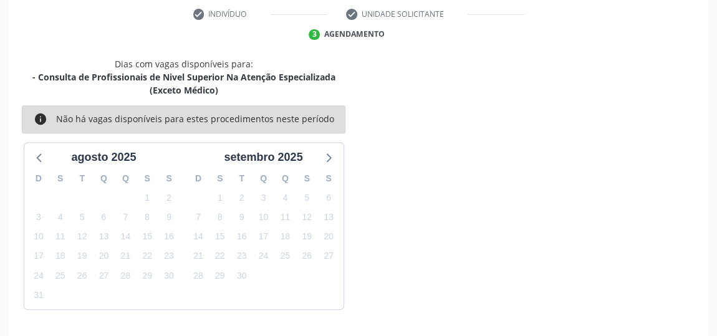
scroll to position [291, 0]
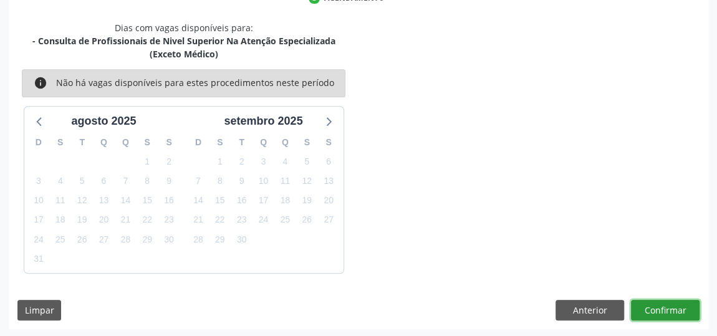
click at [667, 308] on button "Confirmar" at bounding box center [665, 310] width 69 height 21
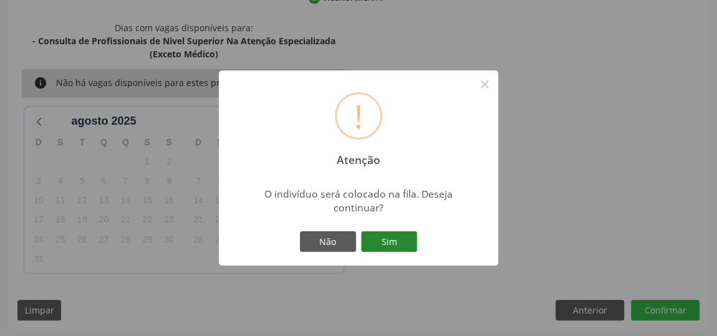
click at [386, 240] on button "Sim" at bounding box center [389, 241] width 56 height 21
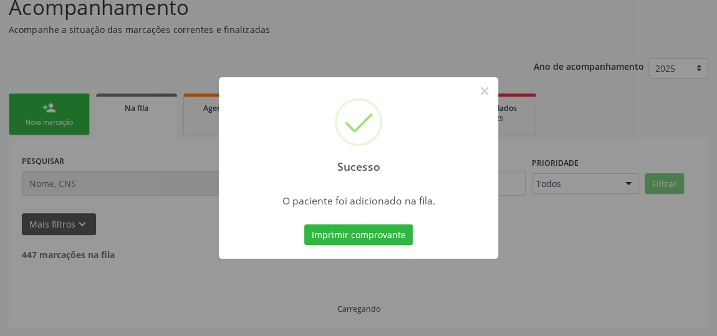
scroll to position [95, 0]
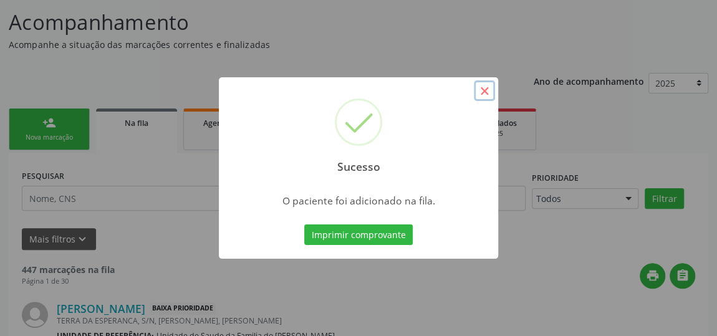
click at [481, 93] on button "×" at bounding box center [484, 90] width 21 height 21
